Goal: Communication & Community: Ask a question

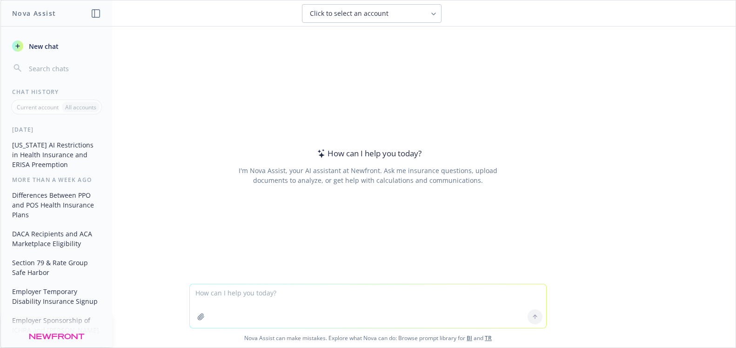
click at [0, 111] on div "Nova Assist New chat Chat History Current account All accounts [DATE] [US_STATE…" at bounding box center [56, 174] width 112 height 348
